Goal: Information Seeking & Learning: Learn about a topic

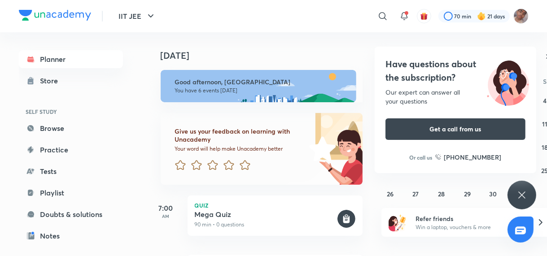
scroll to position [315, 0]
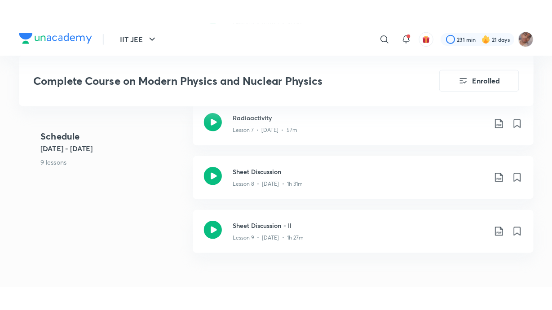
scroll to position [696, 0]
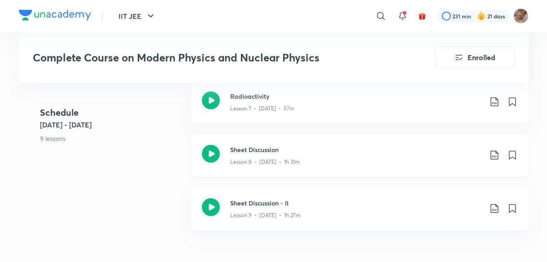
click at [326, 154] on div "Lesson 8 • [DATE] • 1h 31m" at bounding box center [356, 160] width 251 height 12
